Goal: Communication & Community: Answer question/provide support

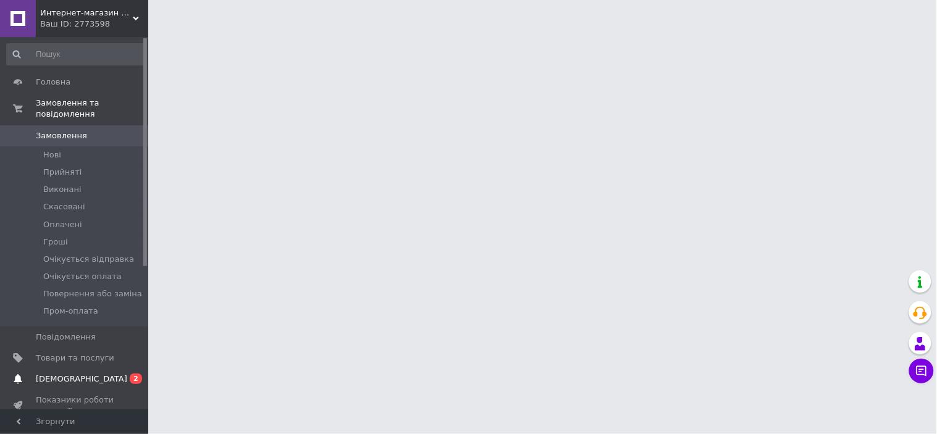
click at [48, 374] on span "[DEMOGRAPHIC_DATA]" at bounding box center [81, 379] width 91 height 11
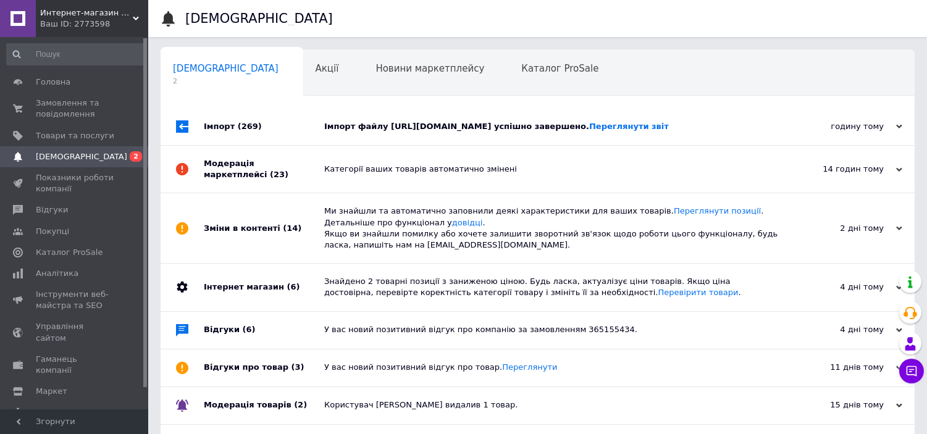
click at [304, 126] on div "Імпорт (269)" at bounding box center [264, 126] width 120 height 37
click at [303, 79] on div "Акції 0" at bounding box center [333, 73] width 61 height 47
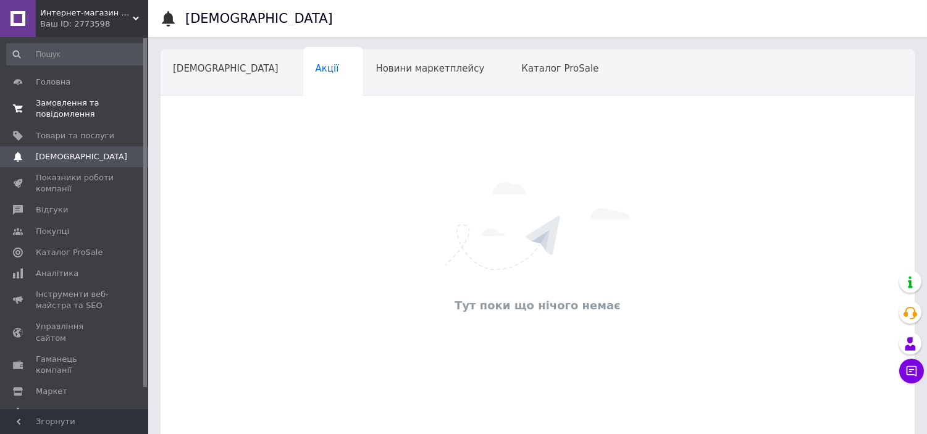
click at [88, 108] on span "Замовлення та повідомлення" at bounding box center [75, 109] width 78 height 22
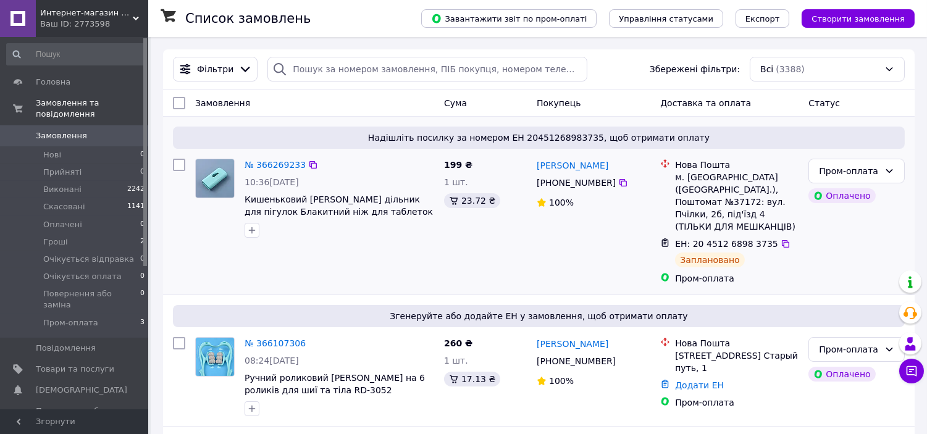
drag, startPoint x: 116, startPoint y: 306, endPoint x: 402, endPoint y: 174, distance: 314.6
click at [116, 315] on li "Пром-оплата 3" at bounding box center [76, 326] width 152 height 23
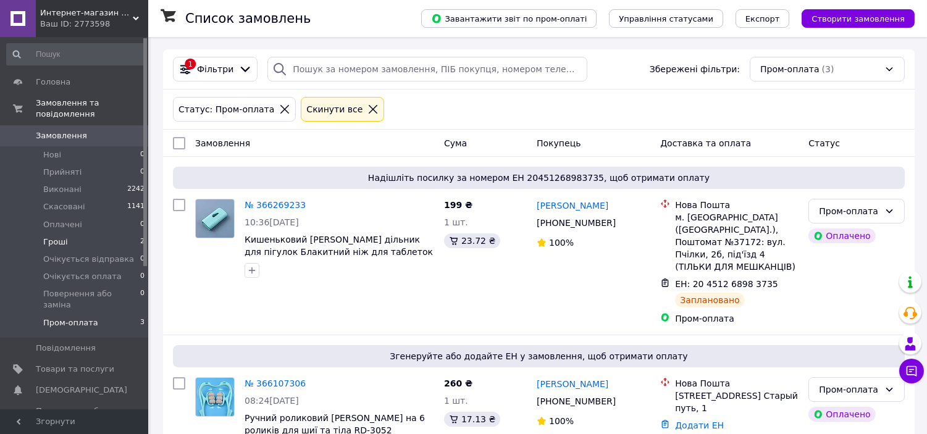
click at [103, 234] on li "Гроші 2" at bounding box center [76, 242] width 152 height 17
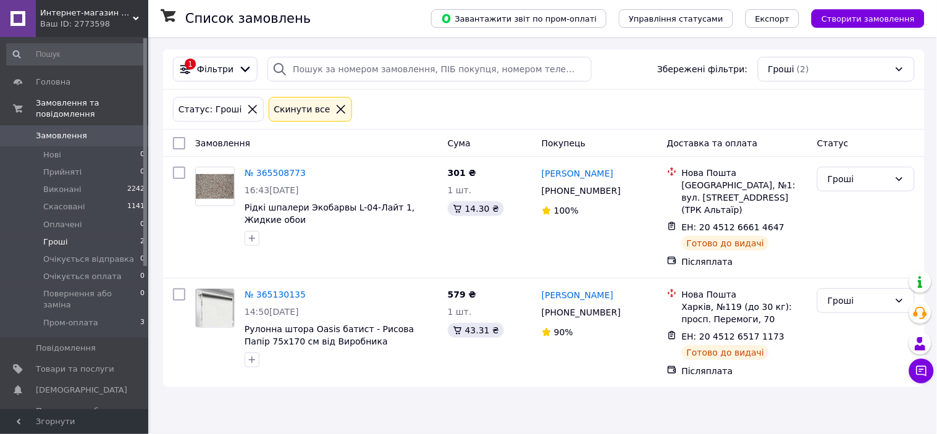
click at [70, 131] on link "Замовлення 0" at bounding box center [76, 135] width 152 height 21
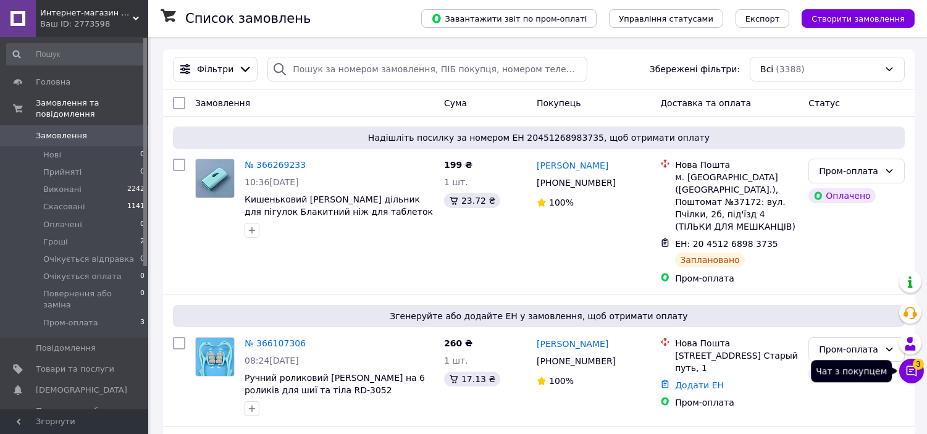
drag, startPoint x: 913, startPoint y: 374, endPoint x: 906, endPoint y: 374, distance: 6.8
click at [913, 374] on icon at bounding box center [912, 371] width 12 height 12
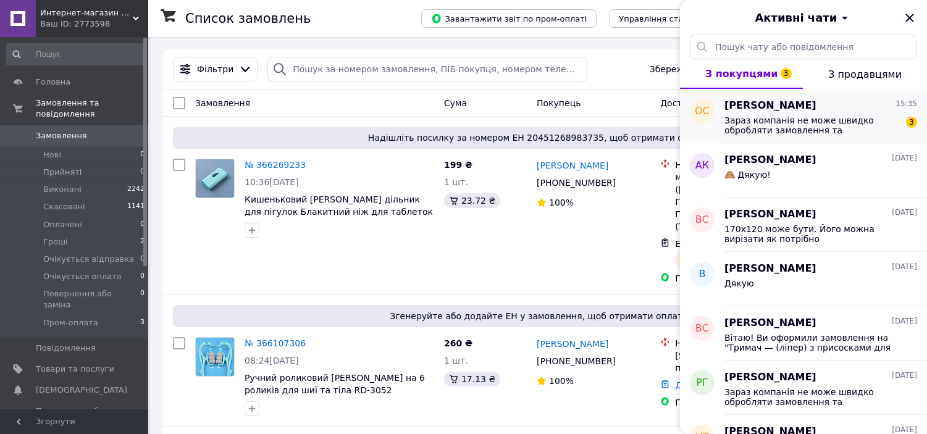
click at [813, 114] on div "Зараз компанія не може швидко обробляти замовлення та повідомлення, оскільки за…" at bounding box center [821, 124] width 193 height 22
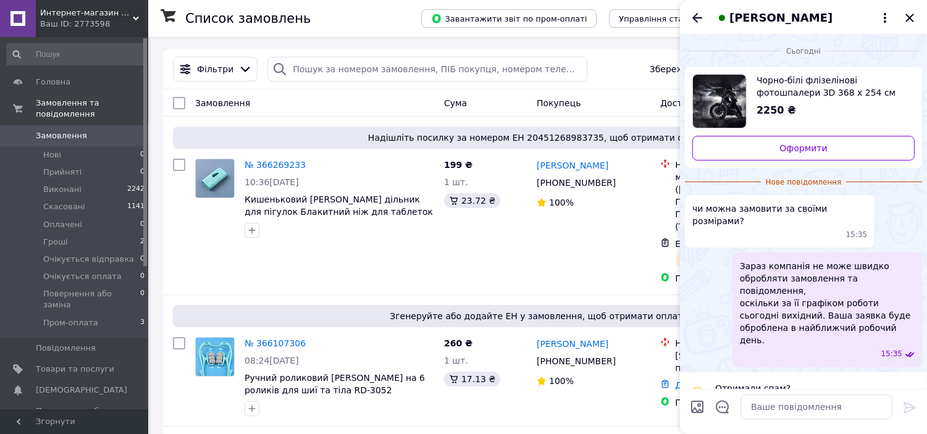
click at [911, 387] on icon at bounding box center [910, 394] width 15 height 15
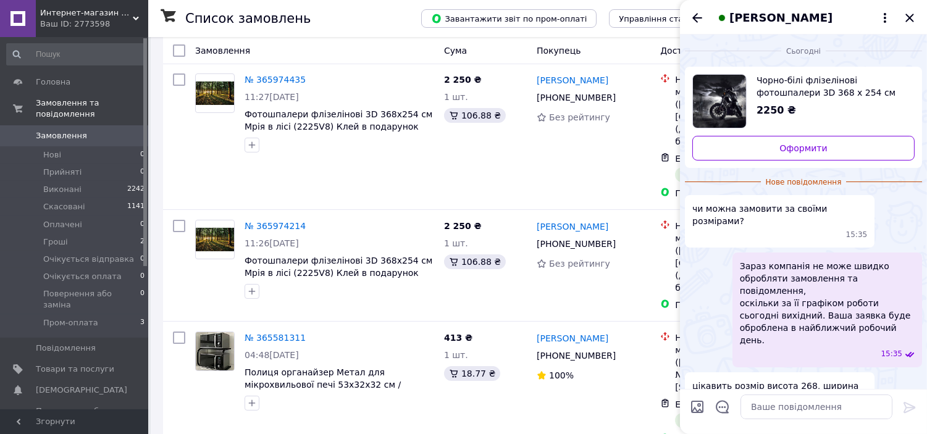
scroll to position [366, 0]
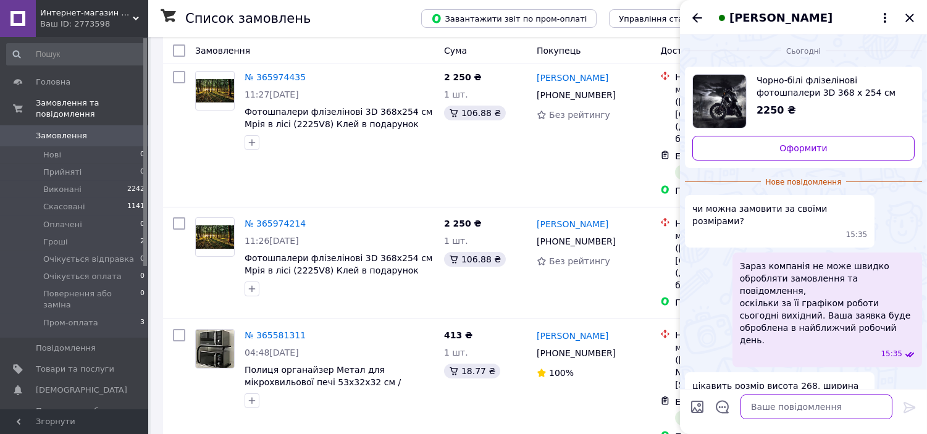
click at [773, 410] on textarea at bounding box center [817, 407] width 152 height 25
paste textarea "Добрий день, можемо надрукувати. Вартість буде 4398 грн. Друкуємо на флізеліні,…"
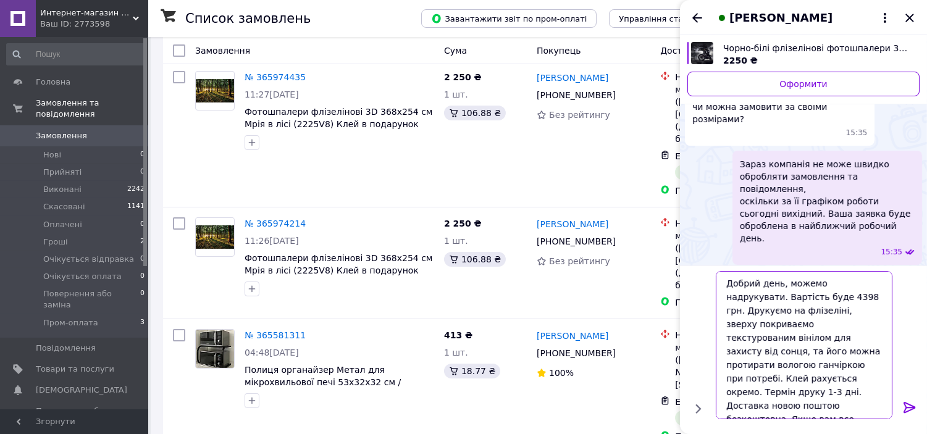
scroll to position [83, 0]
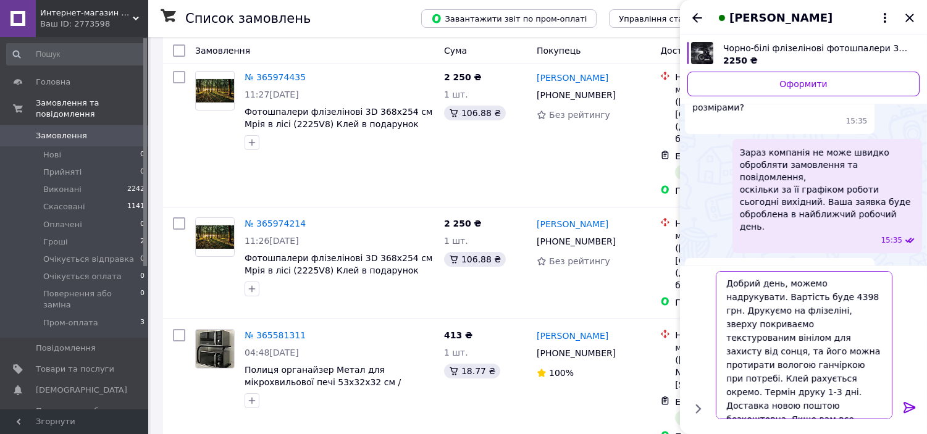
click at [795, 300] on textarea "Добрий день, можемо надрукувати. Вартість буде 4398 грн. Друкуємо на флізеліні,…" at bounding box center [804, 345] width 177 height 148
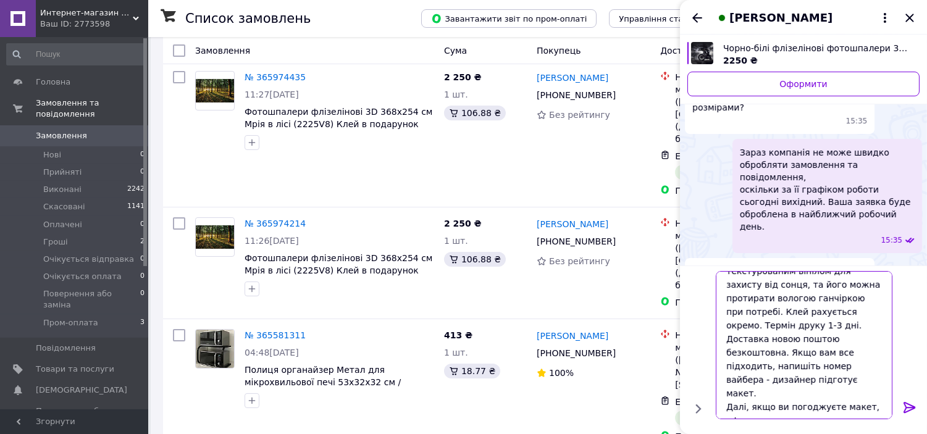
type textarea "Добрий день, можемо надрукувати. Вартість буде 2750 грн. Друкуємо на флізеліні,…"
click at [910, 410] on icon at bounding box center [910, 407] width 15 height 15
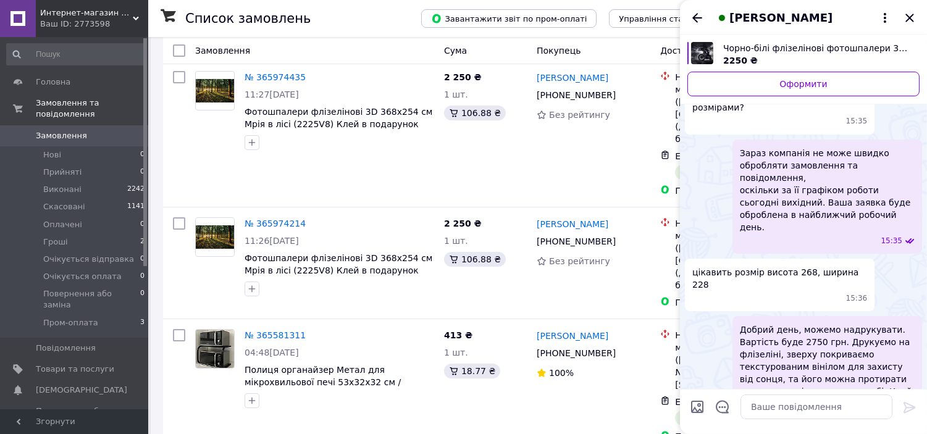
scroll to position [143, 0]
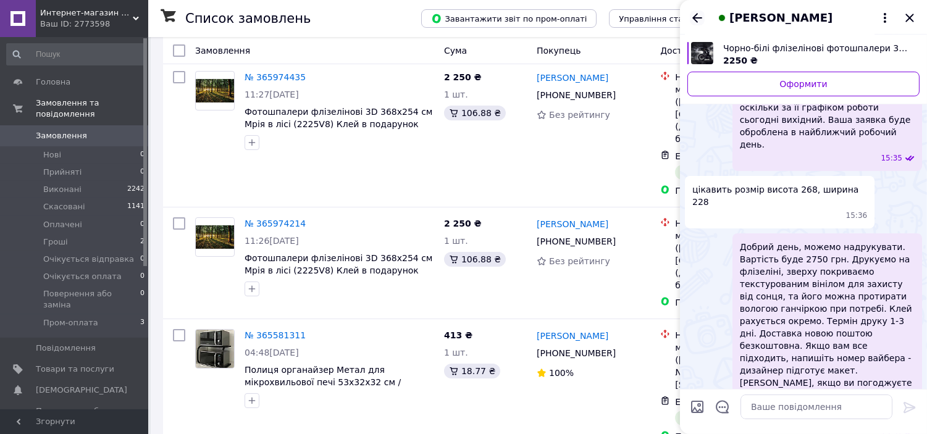
click at [695, 16] on icon "Назад" at bounding box center [698, 17] width 10 height 9
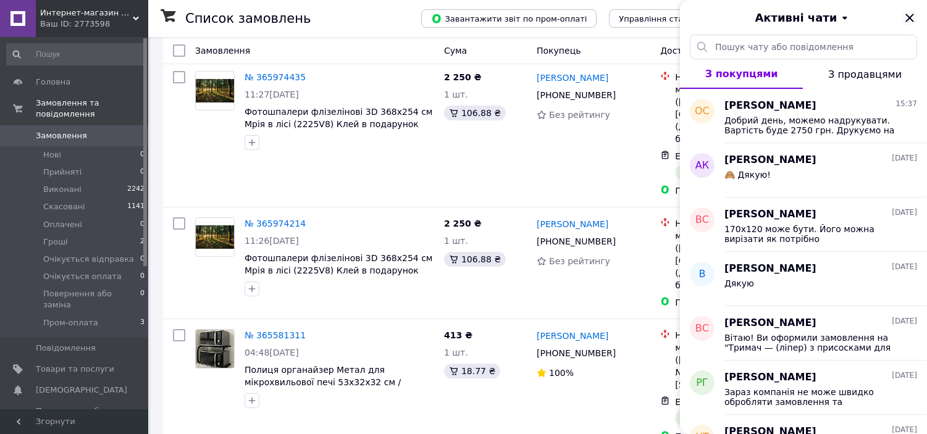
click at [912, 13] on icon "Закрити" at bounding box center [910, 18] width 15 height 15
